Goal: Information Seeking & Learning: Learn about a topic

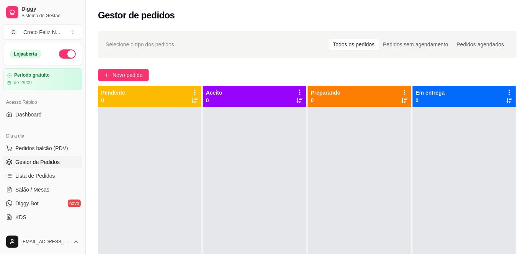
scroll to position [34, 0]
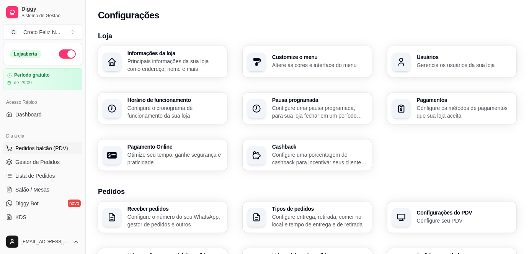
click at [40, 152] on button "Pedidos balcão (PDV)" at bounding box center [42, 148] width 79 height 12
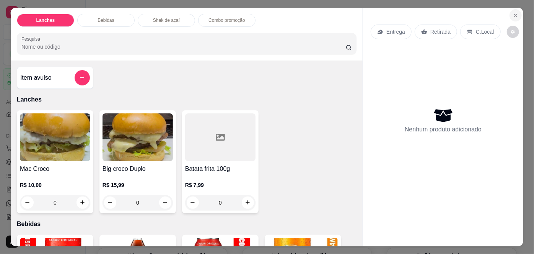
click at [510, 13] on button "Close" at bounding box center [516, 15] width 12 height 12
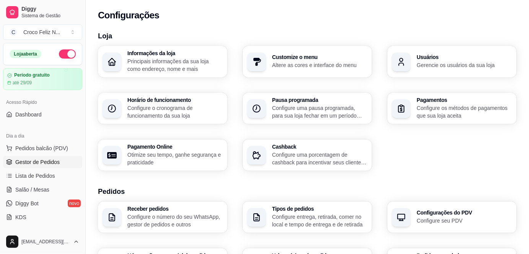
click at [54, 156] on link "Gestor de Pedidos" at bounding box center [42, 162] width 79 height 12
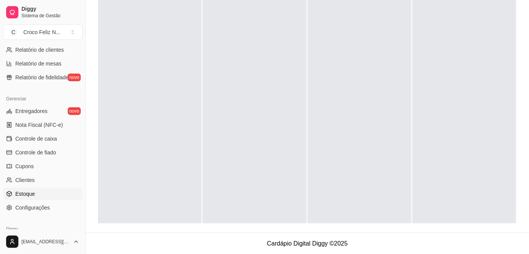
scroll to position [192, 0]
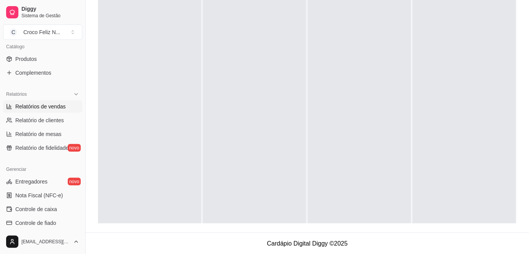
click at [39, 111] on link "Relatórios de vendas" at bounding box center [42, 106] width 79 height 12
select select "ALL"
select select "0"
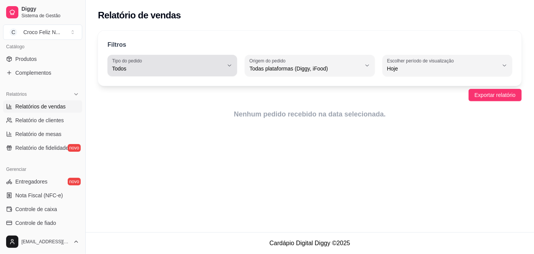
click at [194, 73] on button "Tipo do pedido Todos" at bounding box center [173, 65] width 130 height 21
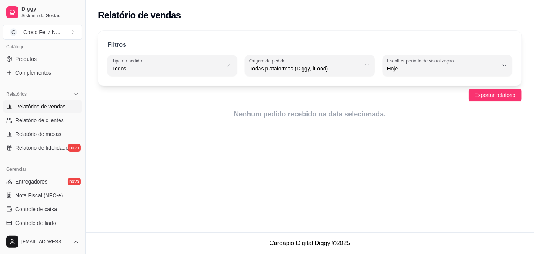
click at [157, 136] on span "Consumo local" at bounding box center [169, 136] width 106 height 7
type input "EAT_IN"
select select "EAT_IN"
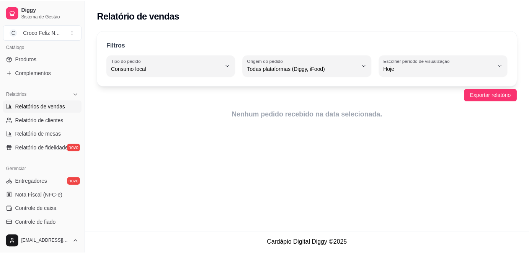
scroll to position [7, 0]
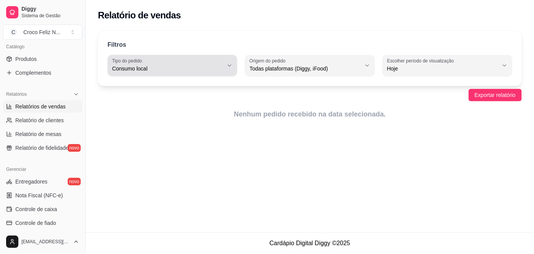
click at [161, 71] on span "Consumo local" at bounding box center [167, 69] width 111 height 8
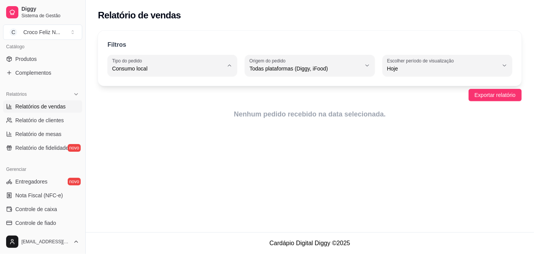
click at [153, 87] on span "Todos" at bounding box center [169, 86] width 106 height 7
type input "ALL"
select select "ALL"
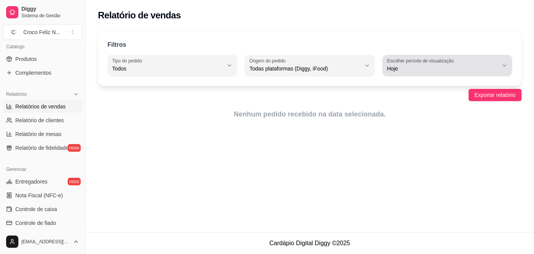
click at [467, 60] on div "Hoje" at bounding box center [442, 65] width 111 height 15
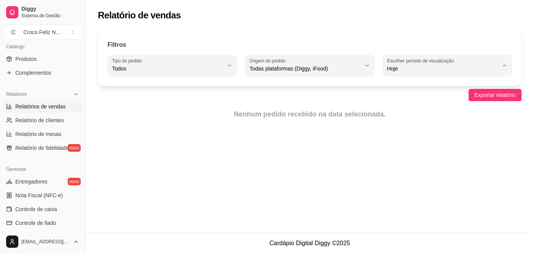
click at [397, 99] on span "Ontem" at bounding box center [444, 98] width 106 height 7
type input "1"
select select "1"
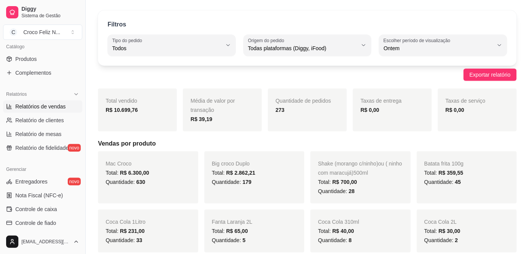
scroll to position [0, 0]
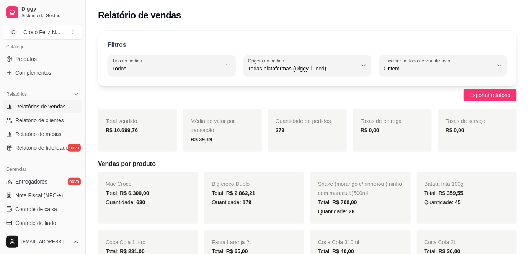
click at [171, 97] on div "Exportar relatório" at bounding box center [307, 95] width 419 height 12
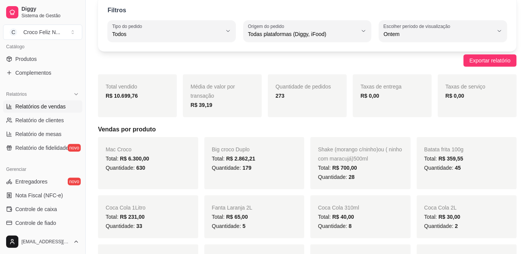
scroll to position [69, 0]
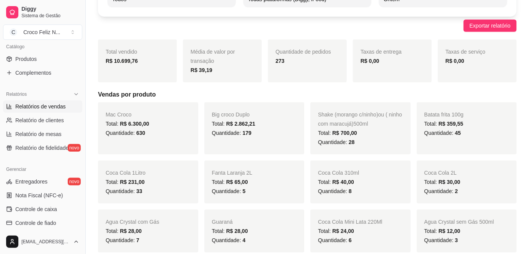
click at [166, 29] on div "Exportar relatório" at bounding box center [307, 26] width 419 height 12
click at [57, 122] on span "Relatório de clientes" at bounding box center [39, 120] width 49 height 8
select select "30"
select select "HIGHEST_TOTAL_SPENT_WITH_ORDERS"
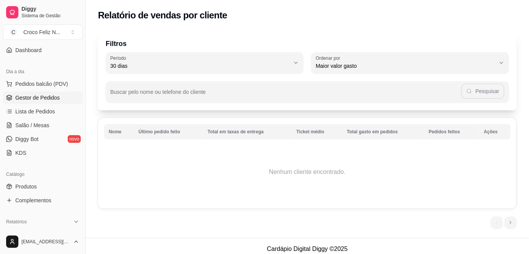
scroll to position [18, 0]
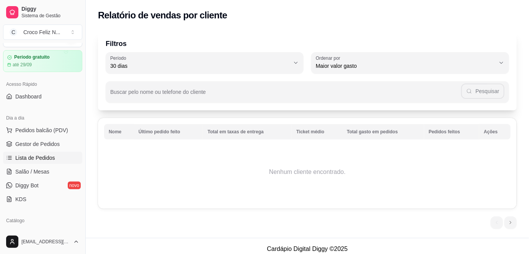
click at [50, 160] on span "Lista de Pedidos" at bounding box center [35, 158] width 40 height 8
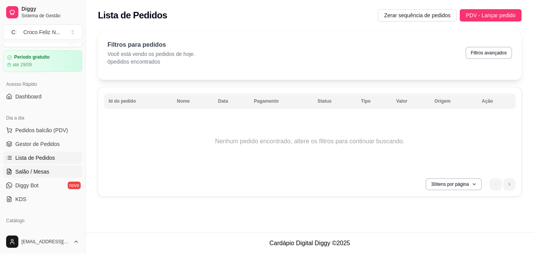
click at [38, 173] on span "Salão / Mesas" at bounding box center [32, 172] width 34 height 8
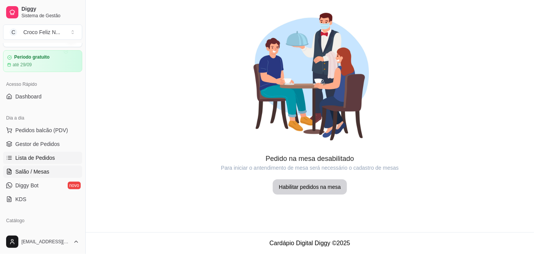
click at [36, 160] on span "Lista de Pedidos" at bounding box center [35, 158] width 40 height 8
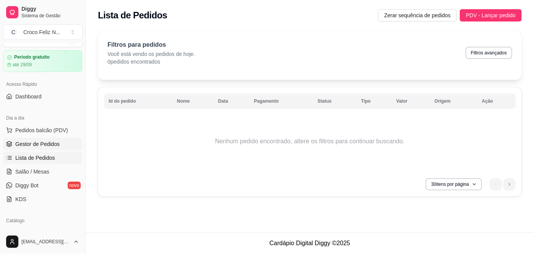
click at [50, 142] on span "Gestor de Pedidos" at bounding box center [37, 144] width 44 height 8
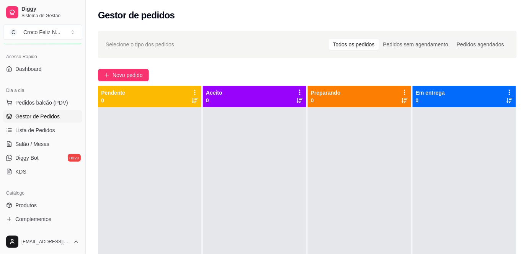
scroll to position [122, 0]
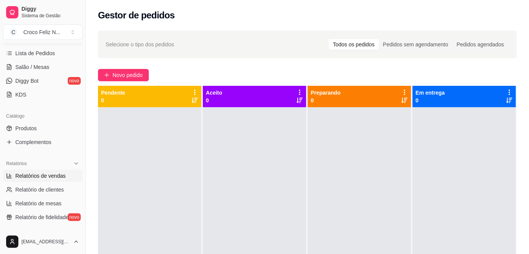
click at [56, 178] on span "Relatórios de vendas" at bounding box center [40, 176] width 51 height 8
select select "ALL"
select select "0"
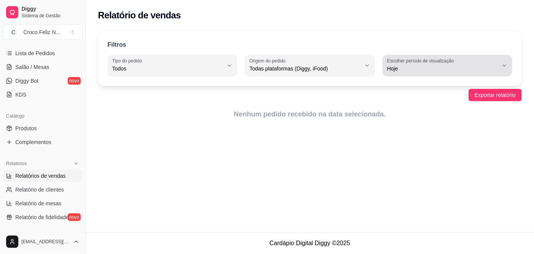
click at [411, 65] on span "Hoje" at bounding box center [442, 69] width 111 height 8
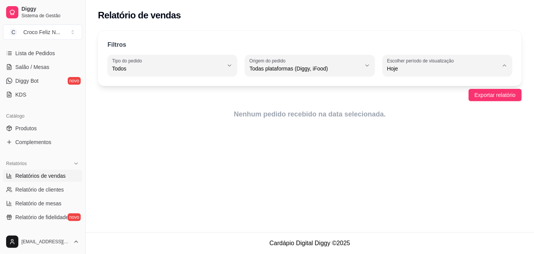
click at [405, 101] on span "Ontem" at bounding box center [444, 98] width 106 height 7
type input "1"
select select "1"
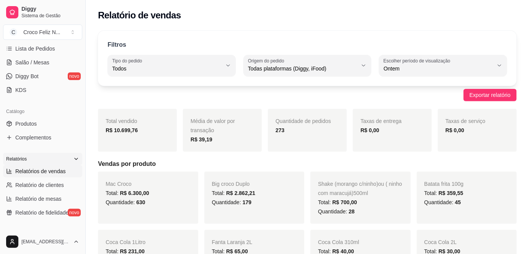
scroll to position [139, 0]
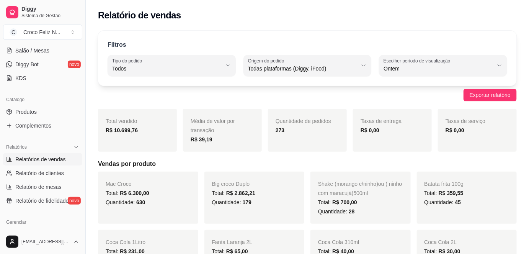
click at [51, 158] on span "Relatórios de vendas" at bounding box center [40, 159] width 51 height 8
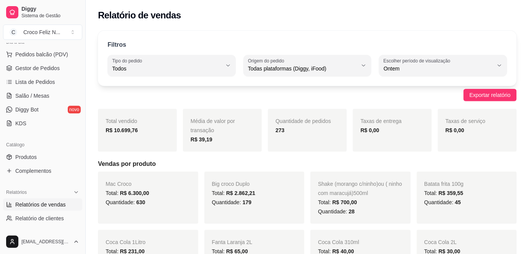
scroll to position [0, 0]
